Goal: Task Accomplishment & Management: Manage account settings

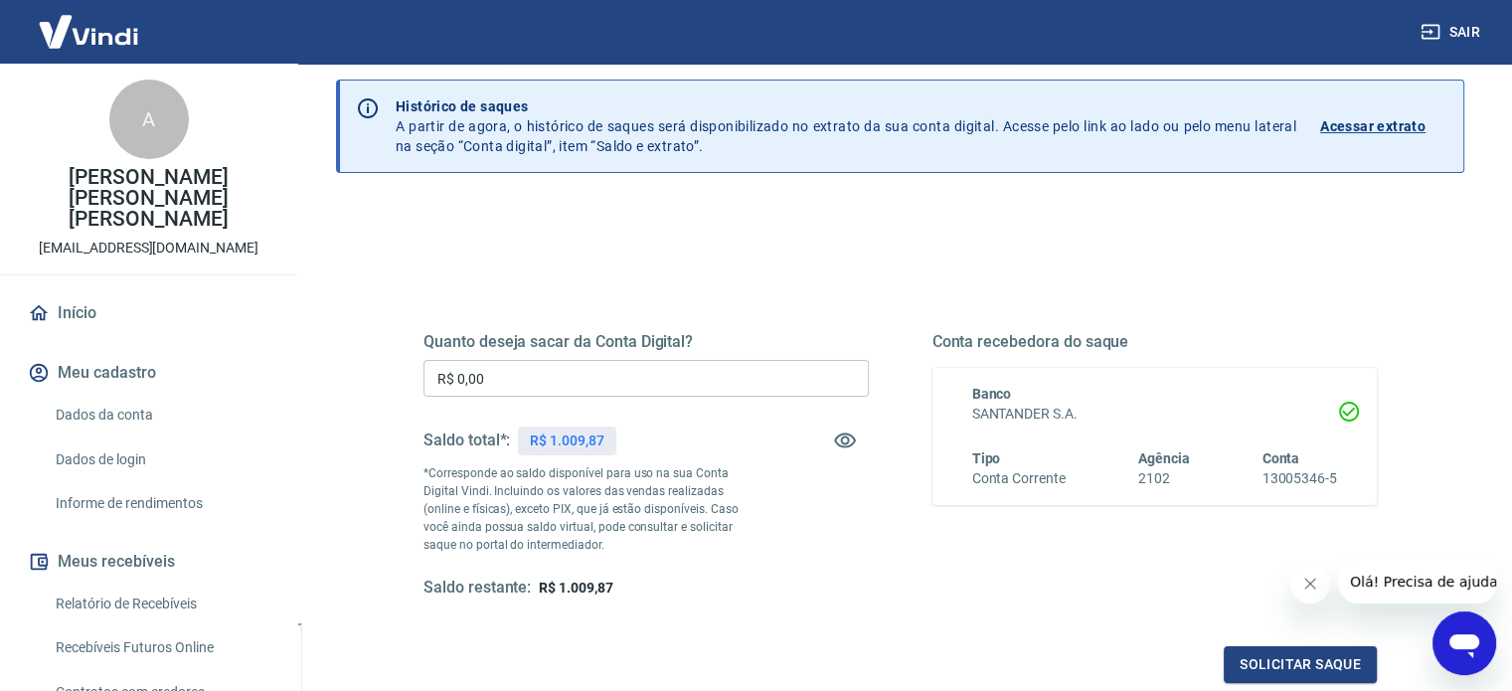
scroll to position [99, 0]
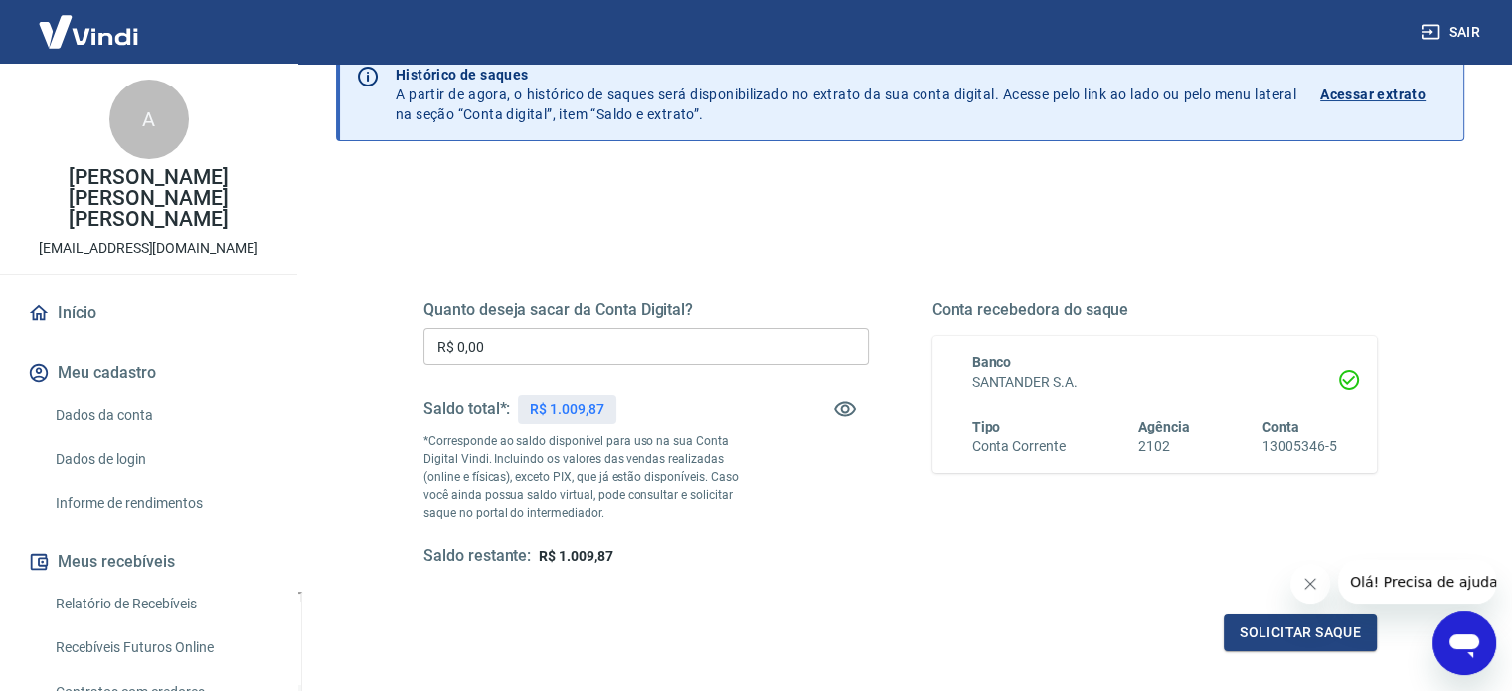
click at [1382, 90] on p "Acessar extrato" at bounding box center [1372, 94] width 105 height 20
